Goal: Task Accomplishment & Management: Manage account settings

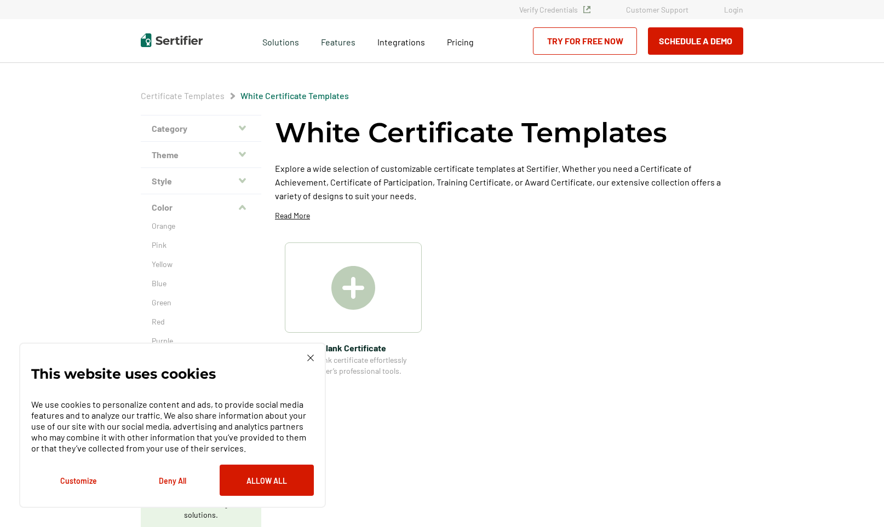
click at [724, 12] on div "Verify Credentials Customer Support Login" at bounding box center [441, 9] width 657 height 8
click at [736, 5] on link "Login" at bounding box center [733, 9] width 19 height 9
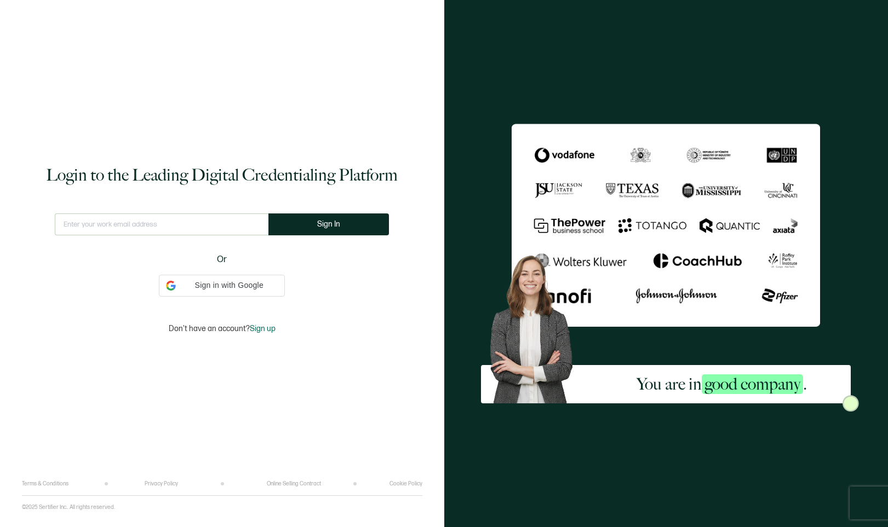
type input "[EMAIL_ADDRESS][DOMAIN_NAME]"
click at [322, 226] on span "Sign In" at bounding box center [333, 224] width 23 height 8
